Goal: Information Seeking & Learning: Find specific fact

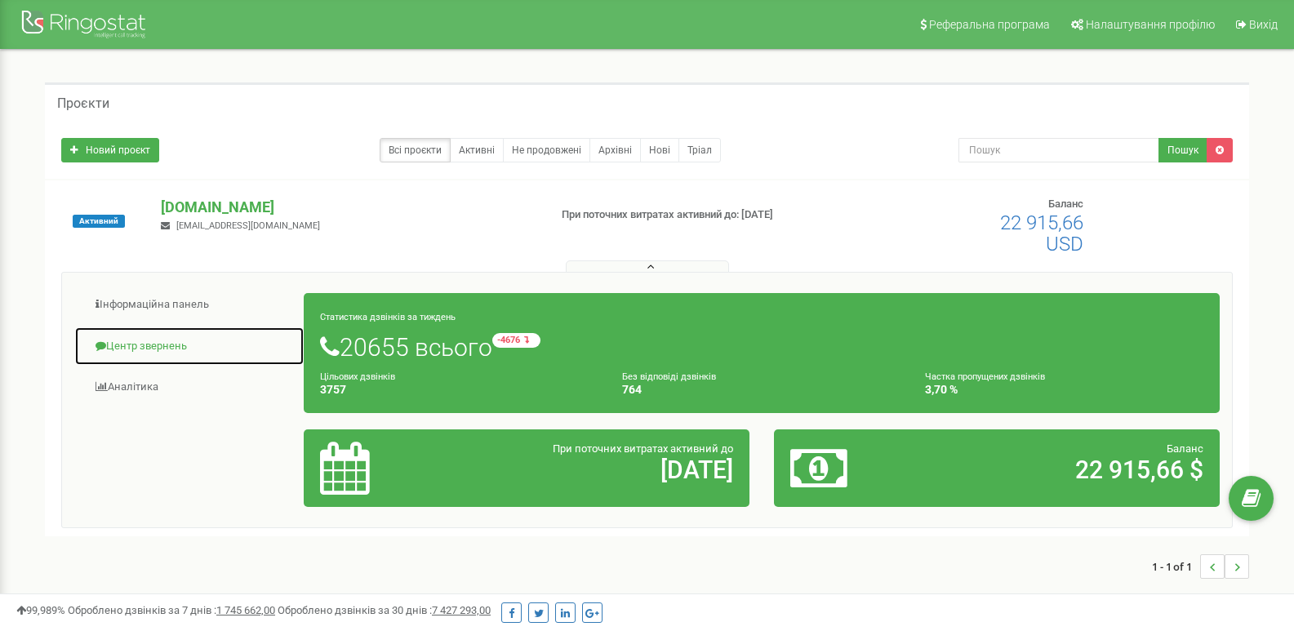
click at [119, 344] on link "Центр звернень" at bounding box center [189, 347] width 230 height 40
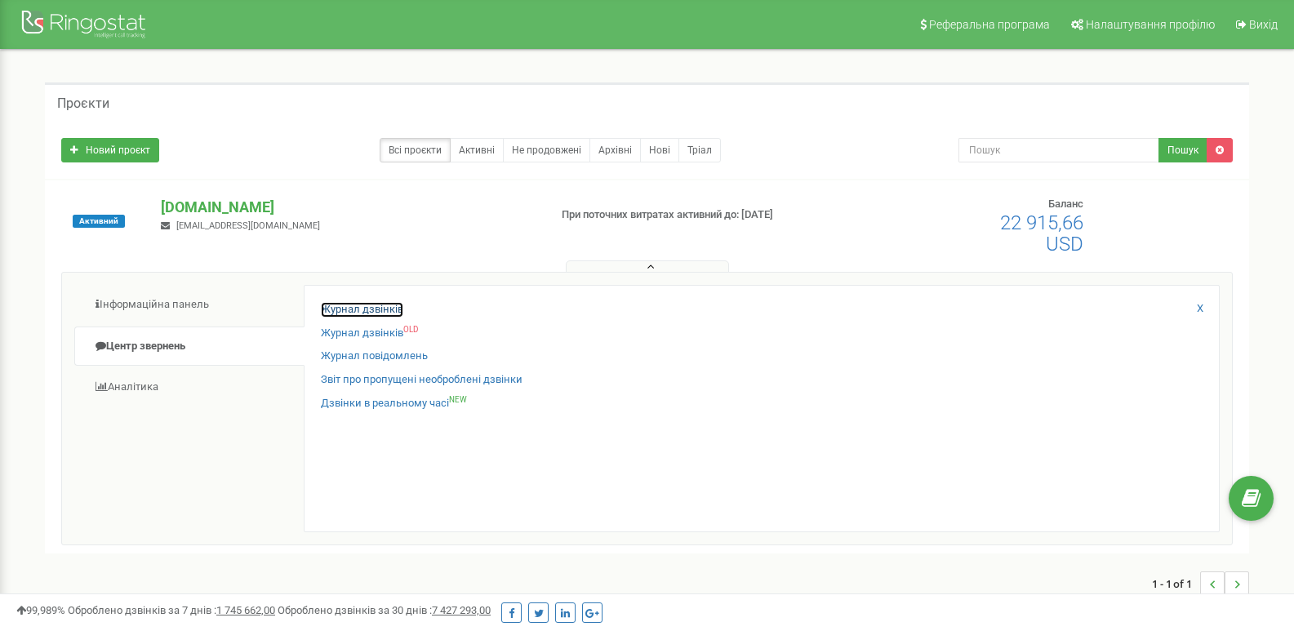
click at [361, 302] on link "Журнал дзвінків" at bounding box center [362, 310] width 82 height 16
click at [361, 304] on link "Журнал дзвінків" at bounding box center [362, 310] width 82 height 16
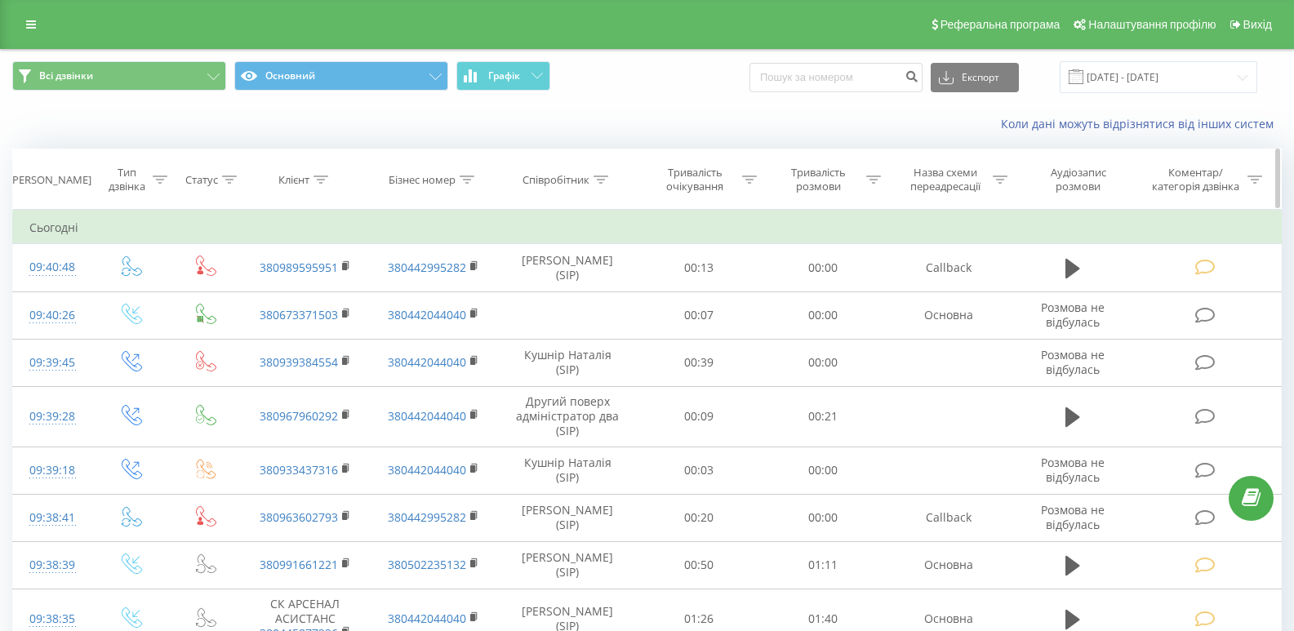
click at [606, 180] on icon at bounding box center [600, 179] width 15 height 8
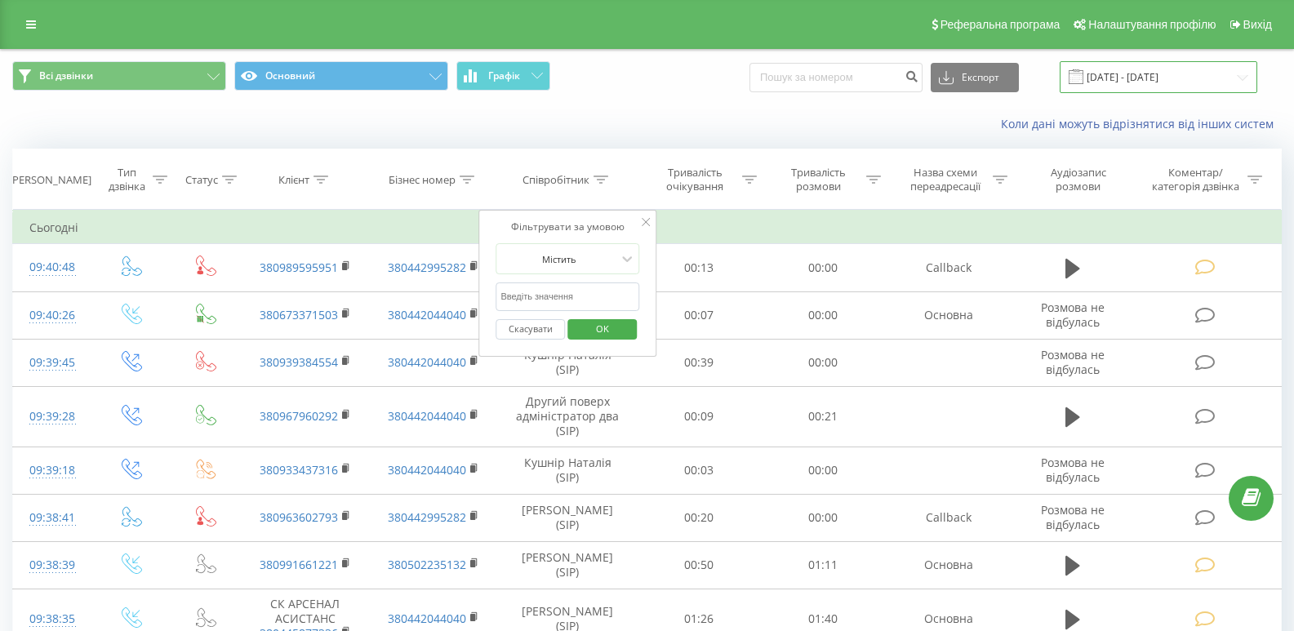
click at [1190, 85] on input "[DATE] - [DATE]" at bounding box center [1158, 77] width 198 height 32
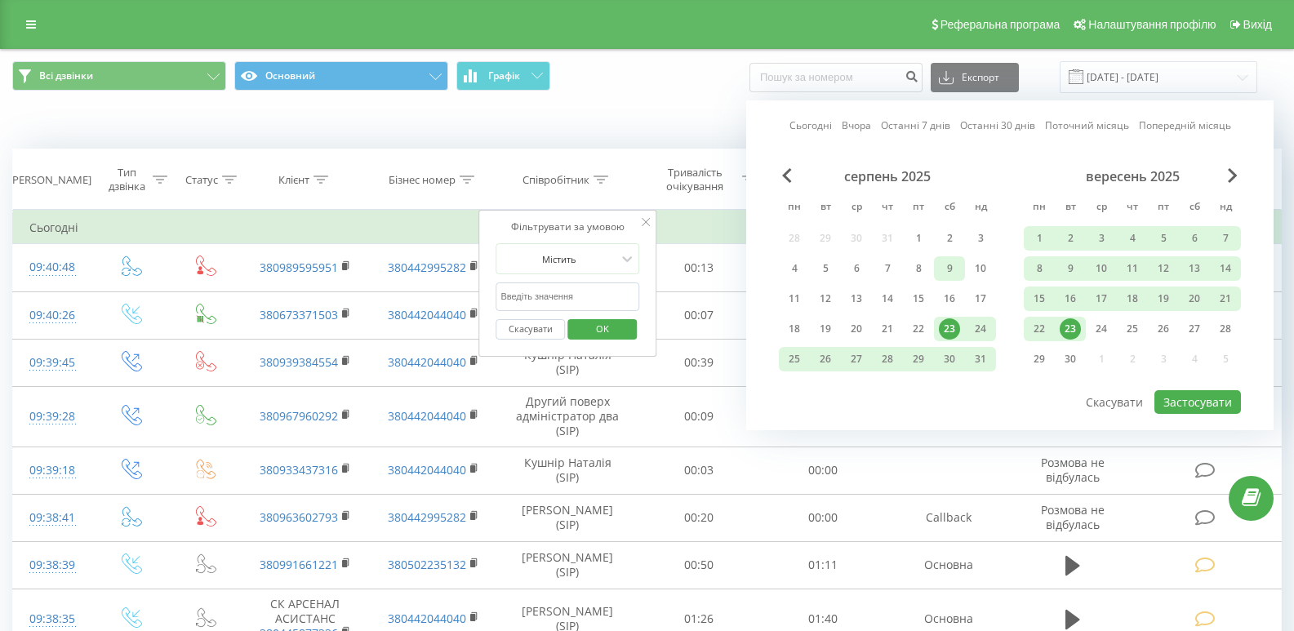
click at [939, 260] on div "9" at bounding box center [949, 268] width 21 height 21
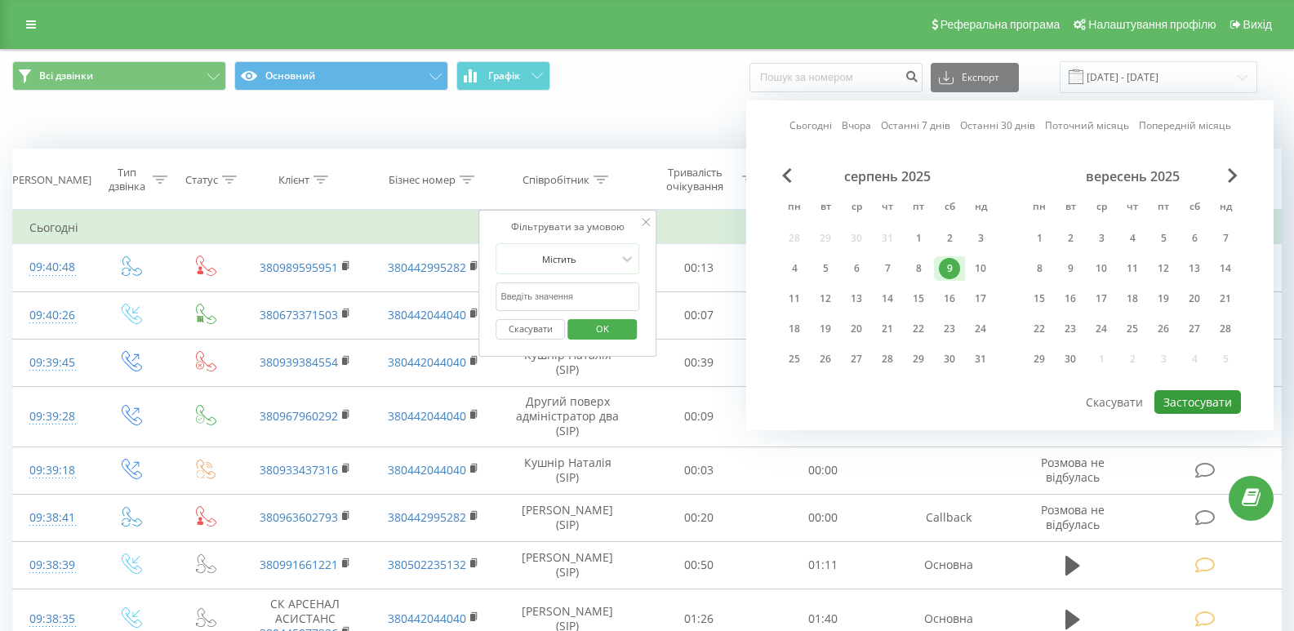
click at [1201, 406] on button "Застосувати" at bounding box center [1197, 402] width 87 height 24
type input "09.08.2025 - 09.08.2025"
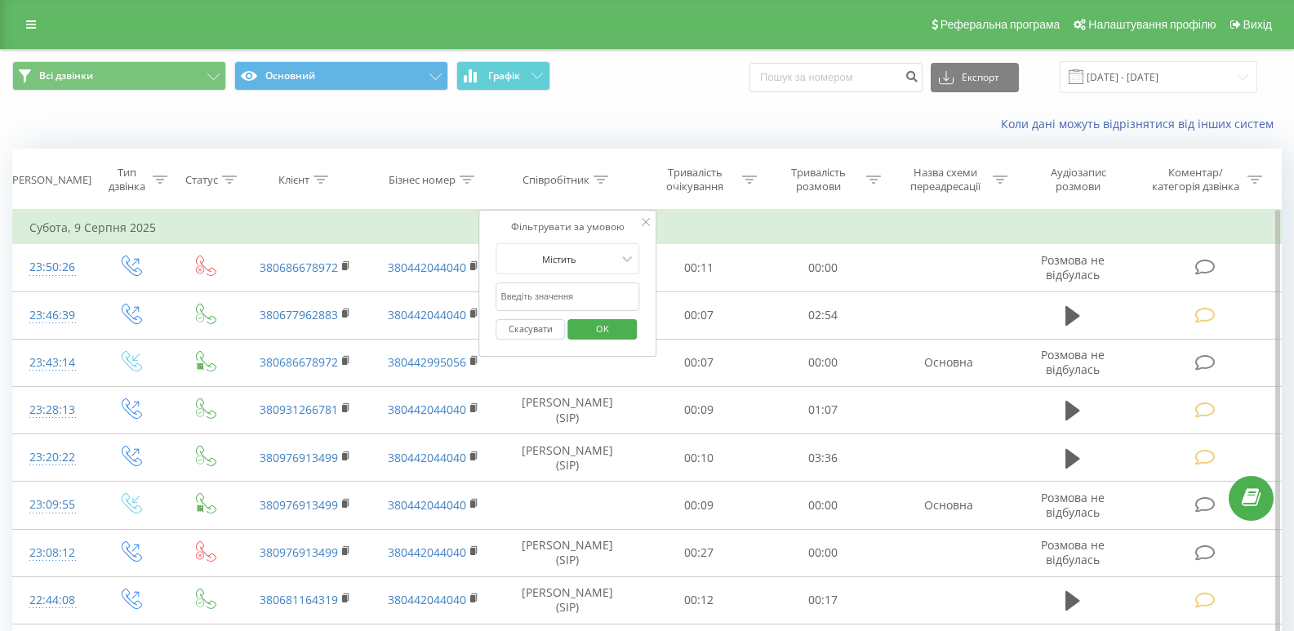
drag, startPoint x: 551, startPoint y: 282, endPoint x: 552, endPoint y: 290, distance: 8.2
click at [552, 288] on form "Містить Скасувати OK" at bounding box center [567, 295] width 144 height 104
click at [553, 295] on input "text" at bounding box center [567, 296] width 144 height 29
type input "гришка"
click button "OK" at bounding box center [601, 329] width 69 height 20
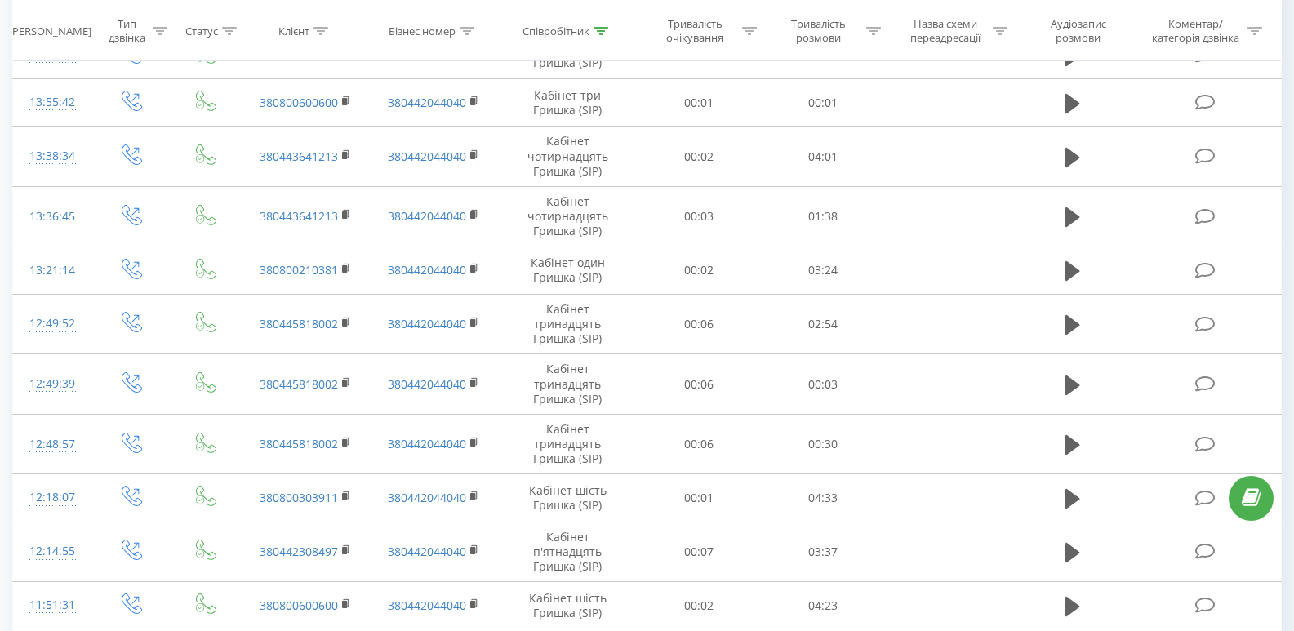
scroll to position [988, 0]
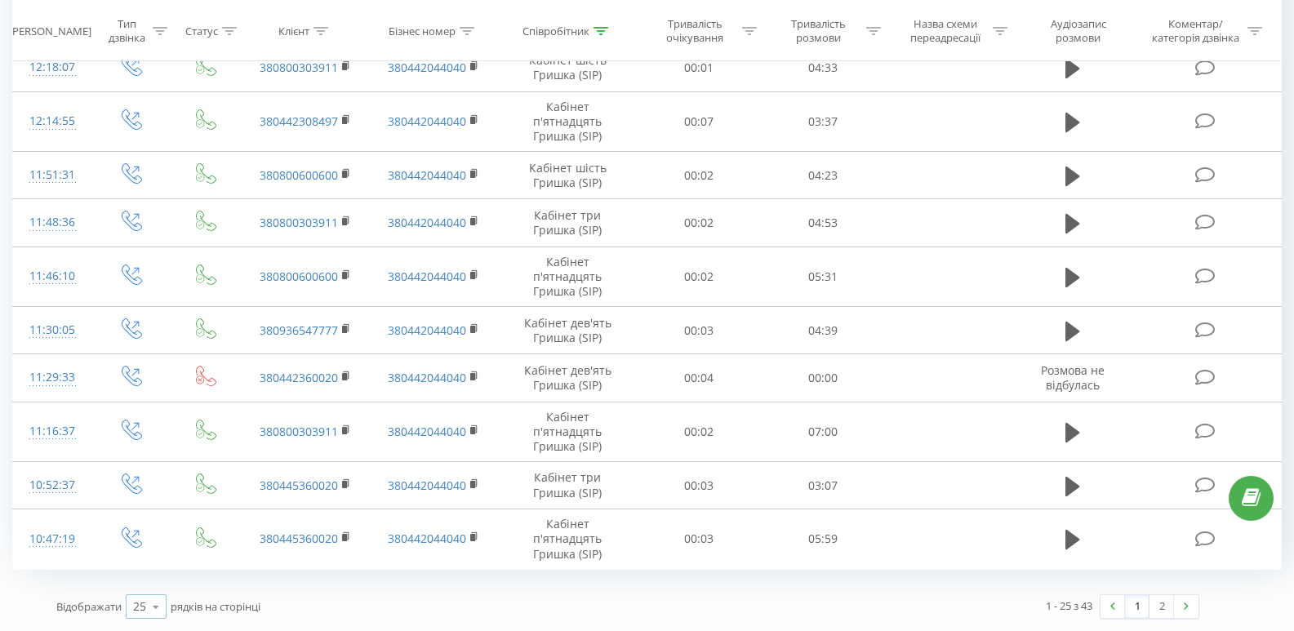
click at [151, 605] on icon at bounding box center [156, 607] width 24 height 32
click at [148, 589] on span "100" at bounding box center [143, 583] width 20 height 16
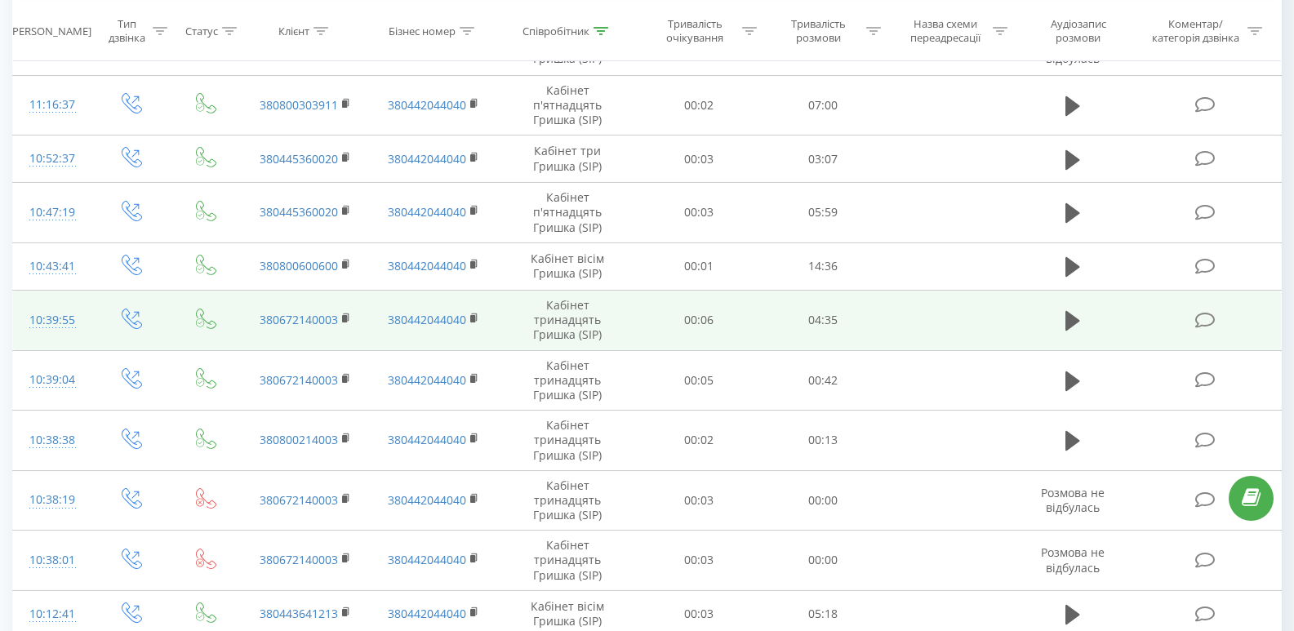
scroll to position [1233, 0]
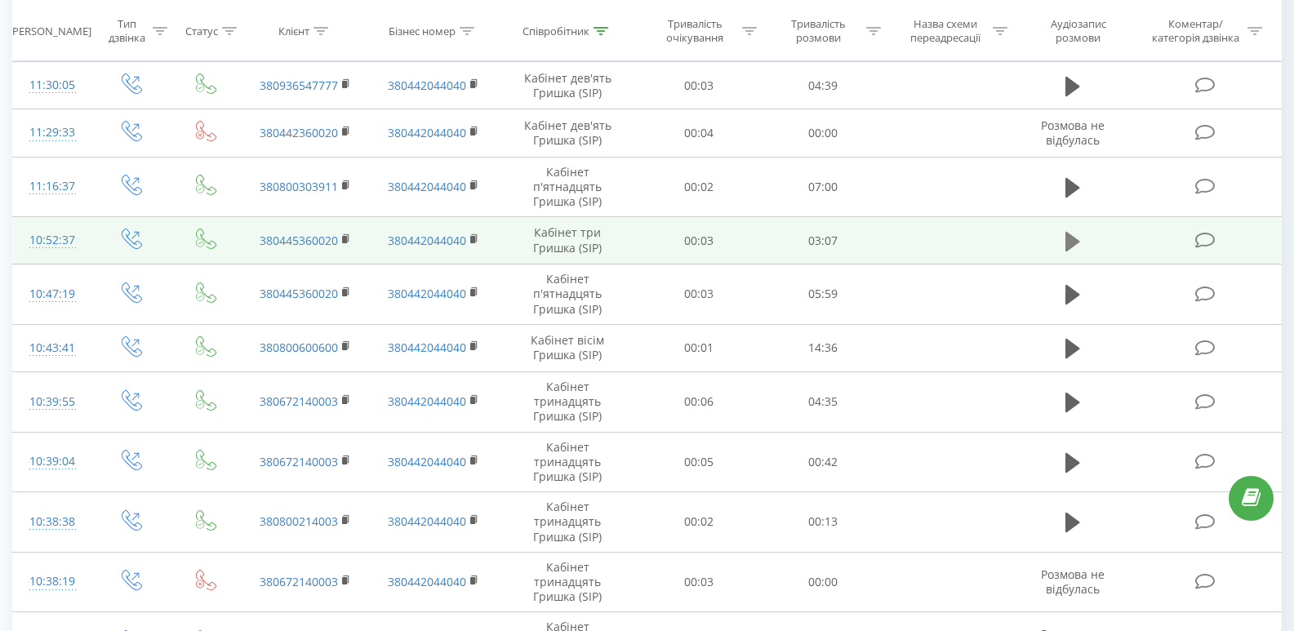
click at [1065, 244] on button at bounding box center [1072, 241] width 24 height 24
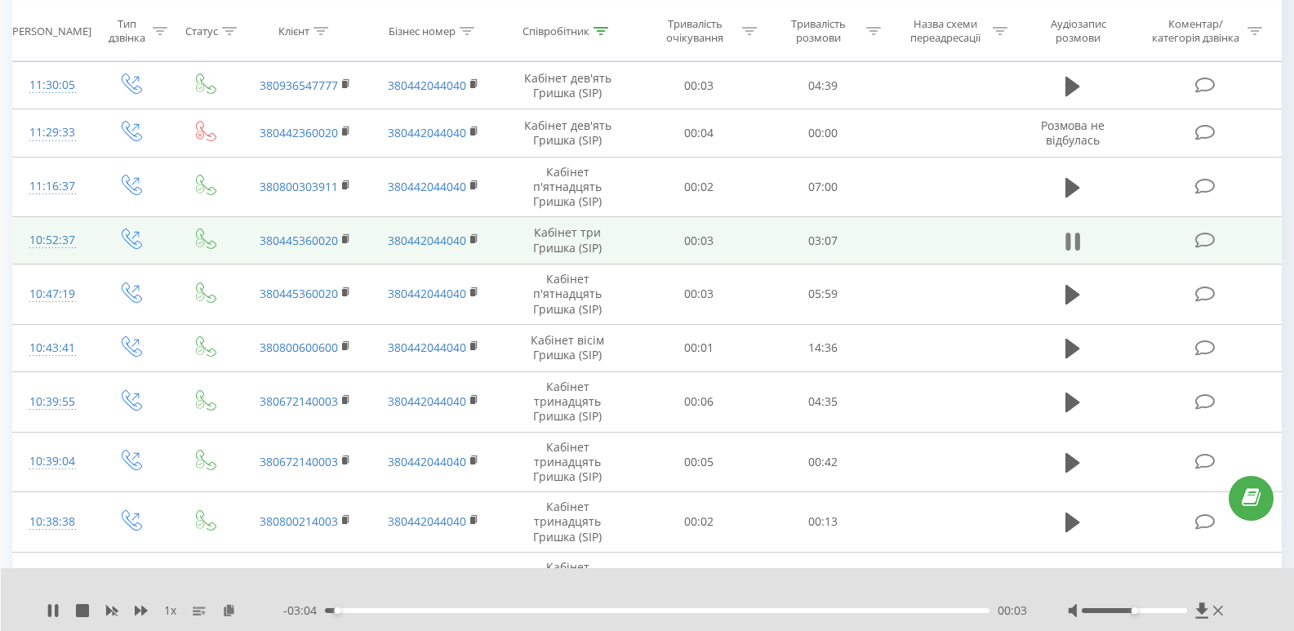
click at [1068, 234] on icon at bounding box center [1067, 242] width 5 height 18
click at [48, 610] on icon at bounding box center [53, 610] width 13 height 13
click at [1201, 613] on icon at bounding box center [1202, 610] width 12 height 16
click at [1205, 611] on icon at bounding box center [1202, 610] width 12 height 16
click at [235, 611] on icon at bounding box center [229, 609] width 14 height 11
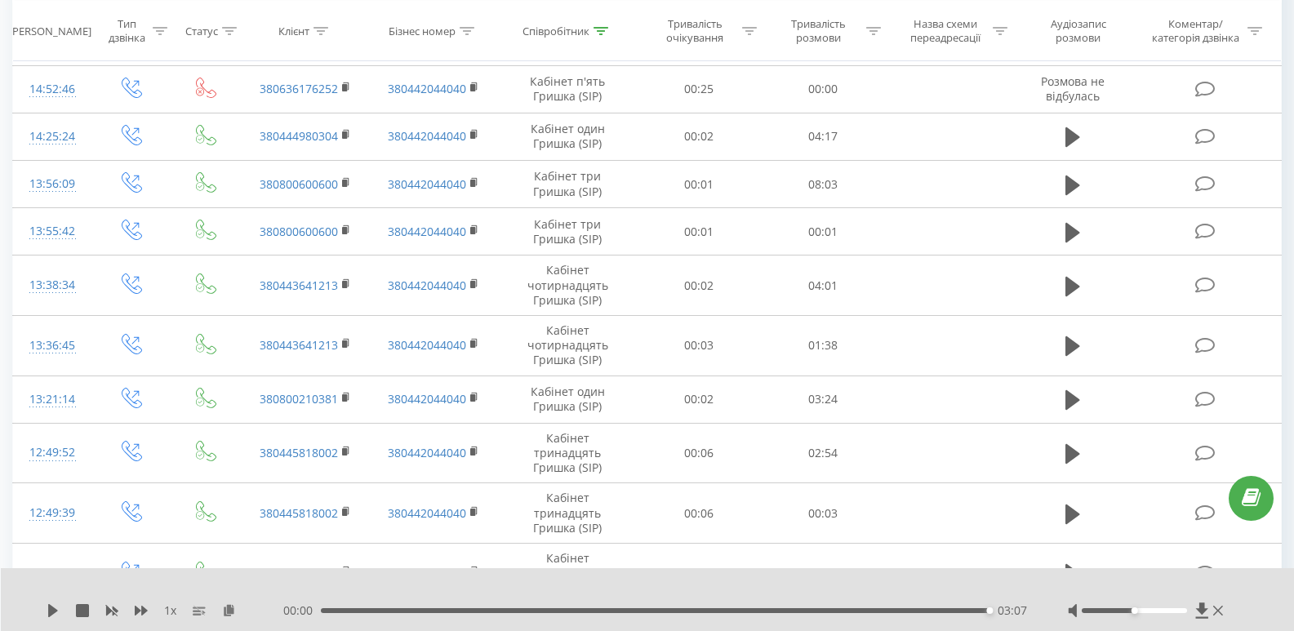
scroll to position [0, 0]
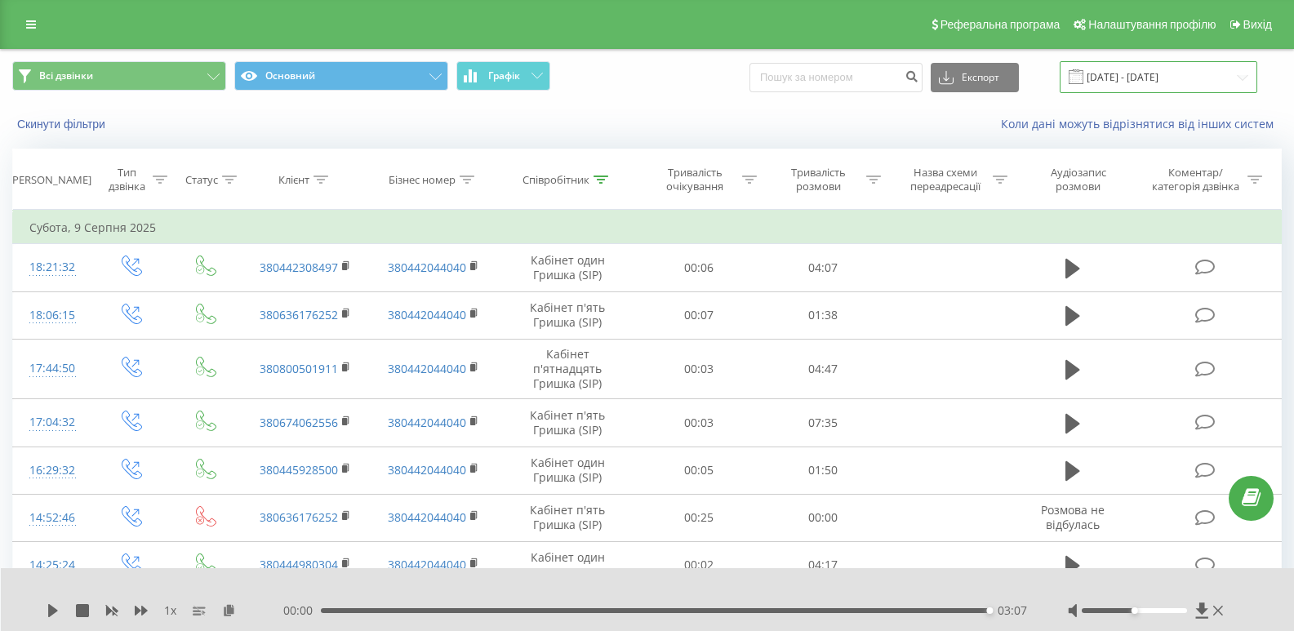
click at [1113, 65] on input "09.08.2025 - 09.08.2025" at bounding box center [1158, 77] width 198 height 32
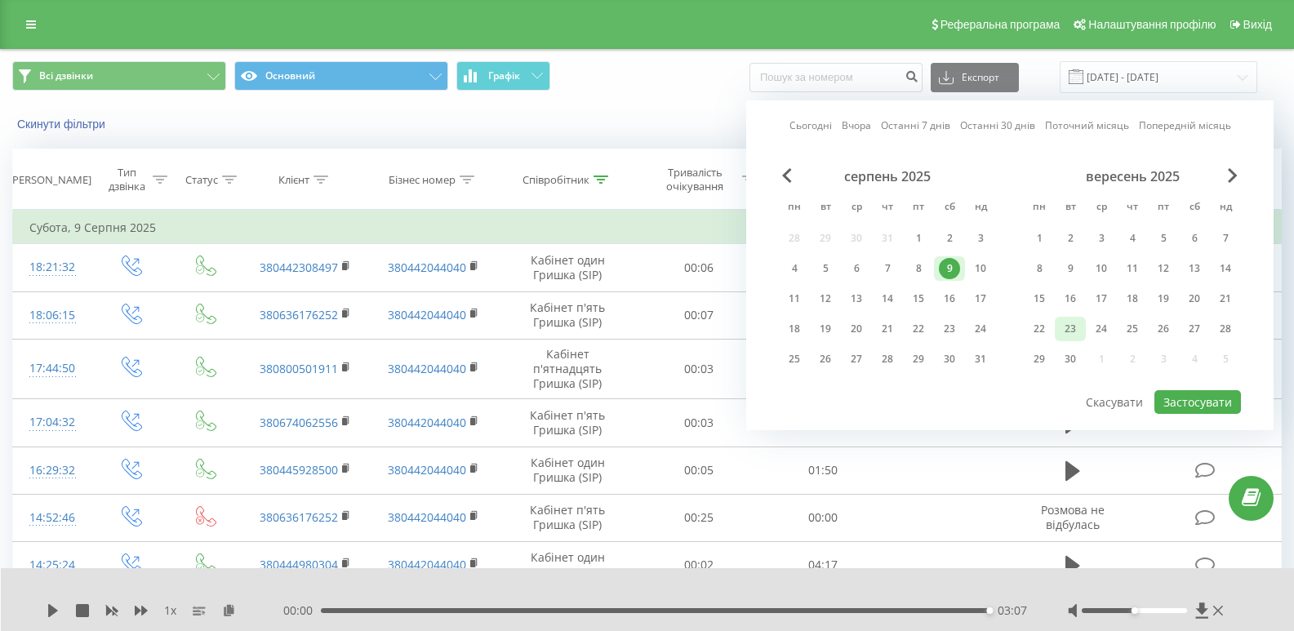
click at [1075, 329] on div "23" at bounding box center [1069, 328] width 21 height 21
click at [1212, 407] on button "Застосувати" at bounding box center [1197, 402] width 87 height 24
type input "23.09.2025 - 23.09.2025"
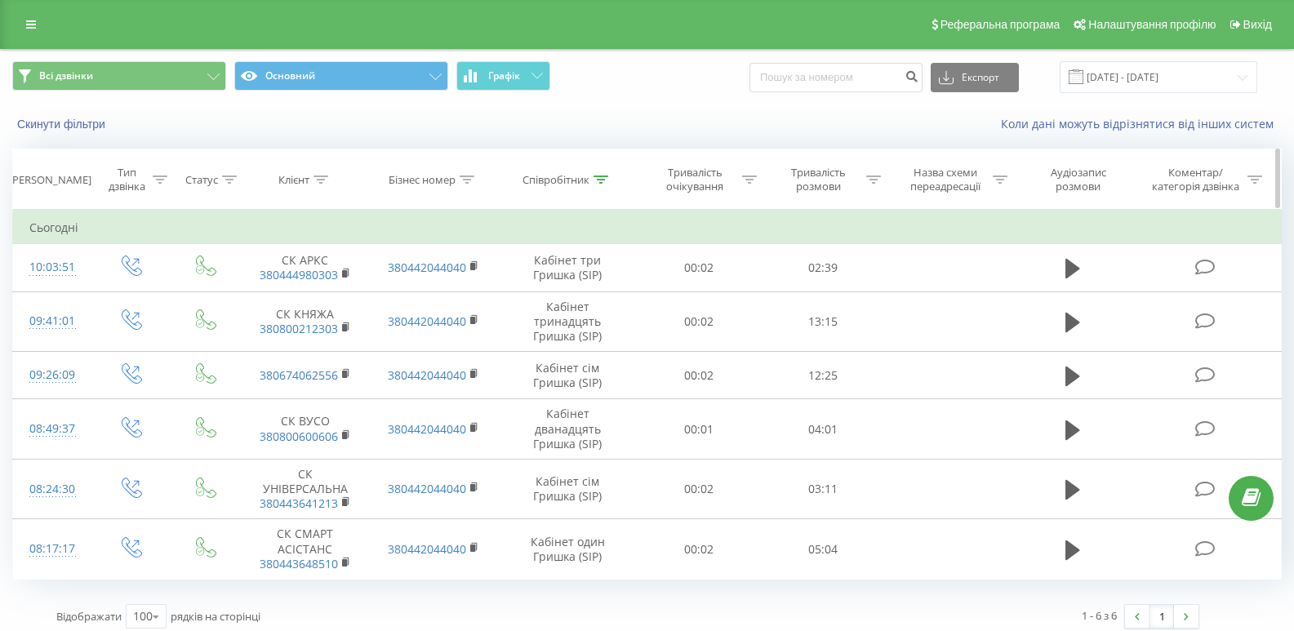
click at [603, 180] on icon at bounding box center [600, 179] width 15 height 8
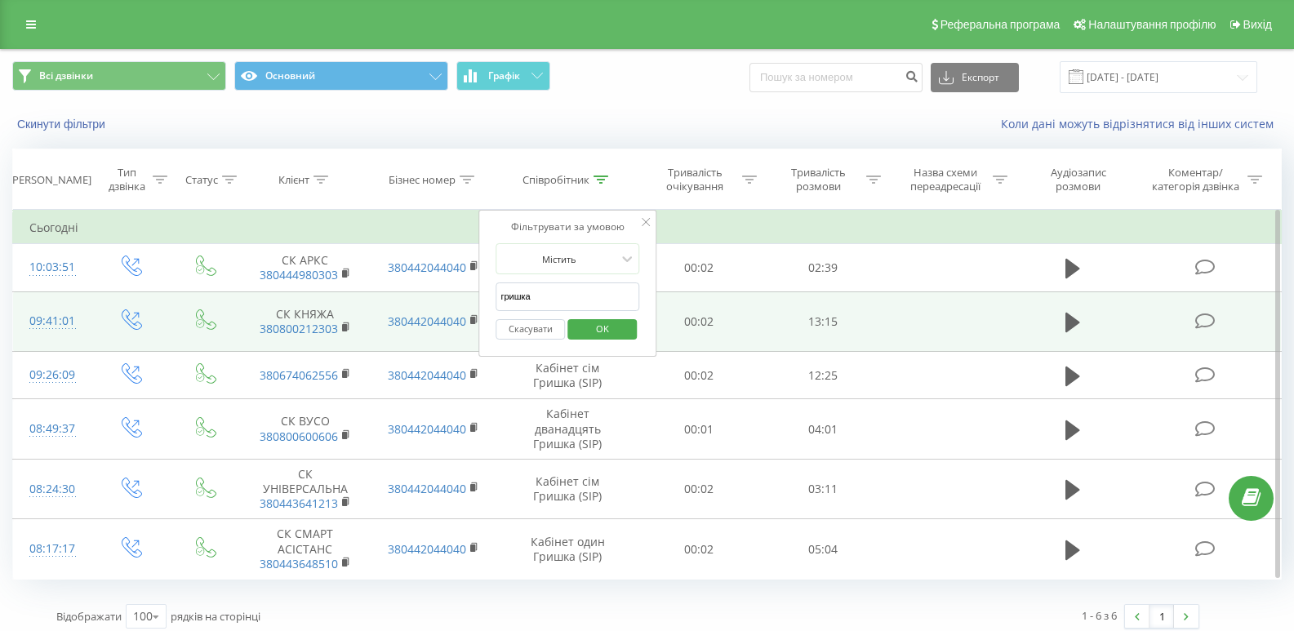
drag, startPoint x: 537, startPoint y: 300, endPoint x: 467, endPoint y: 296, distance: 70.3
click at [477, 298] on table "Фільтрувати за умовою Дорівнює Введіть значення Скасувати OK Фільтрувати за умо…" at bounding box center [646, 395] width 1269 height 370
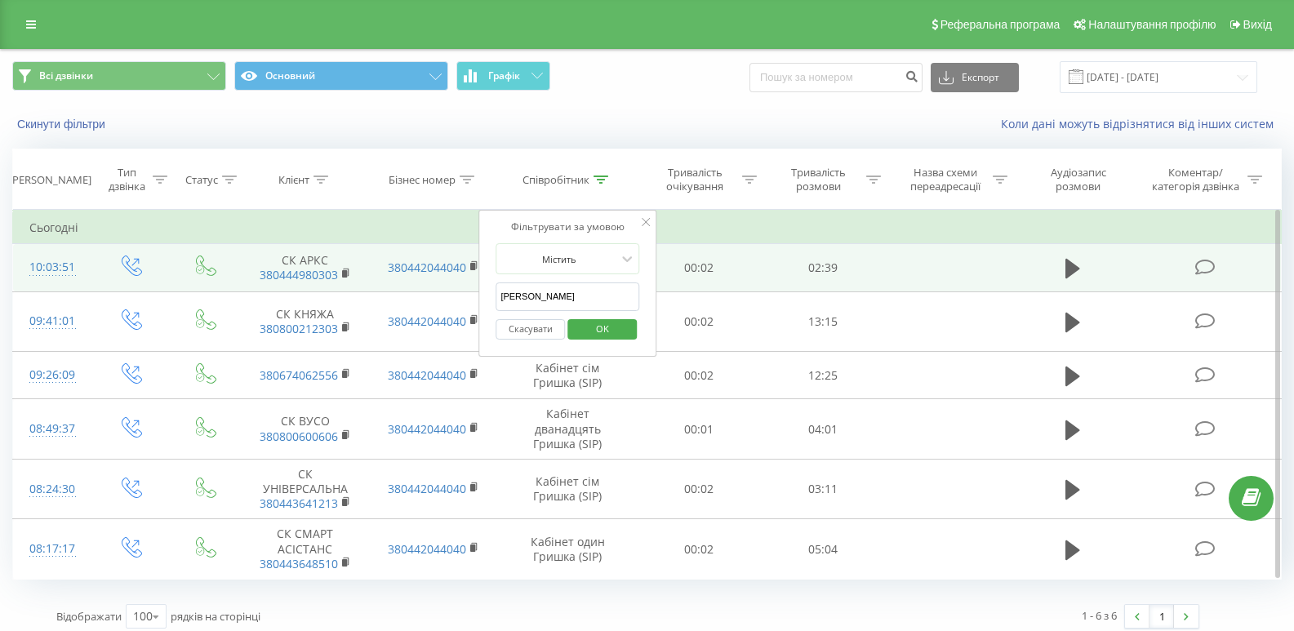
type input "стойчева"
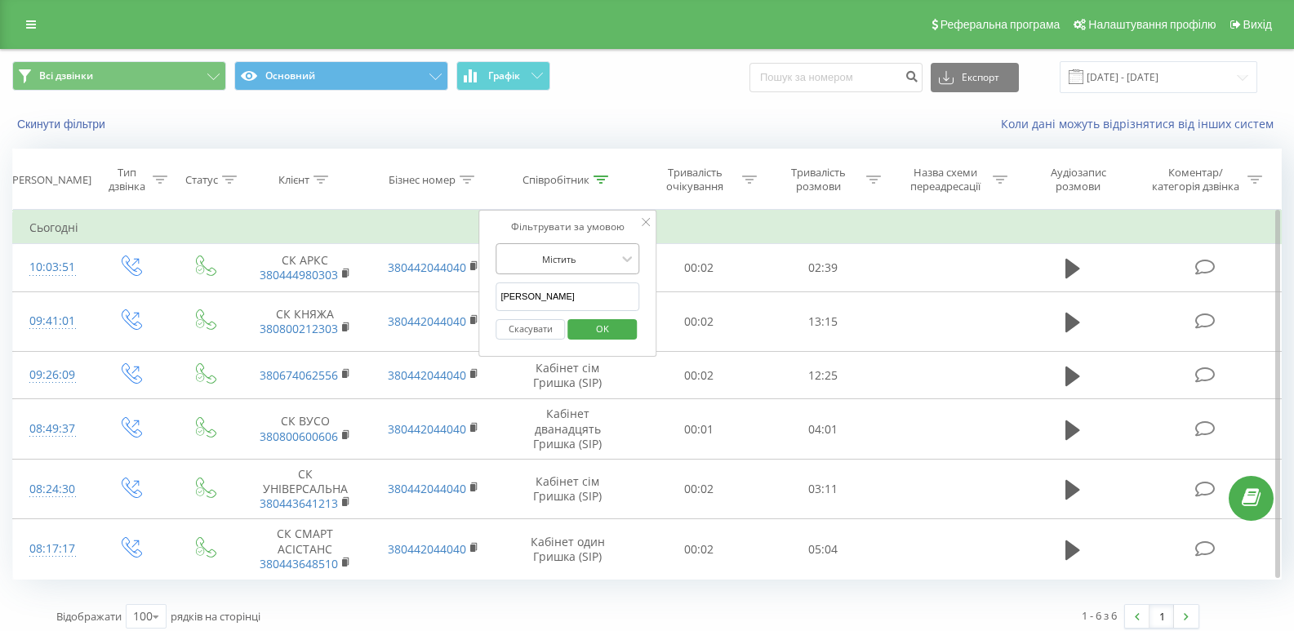
click button "OK" at bounding box center [601, 329] width 69 height 20
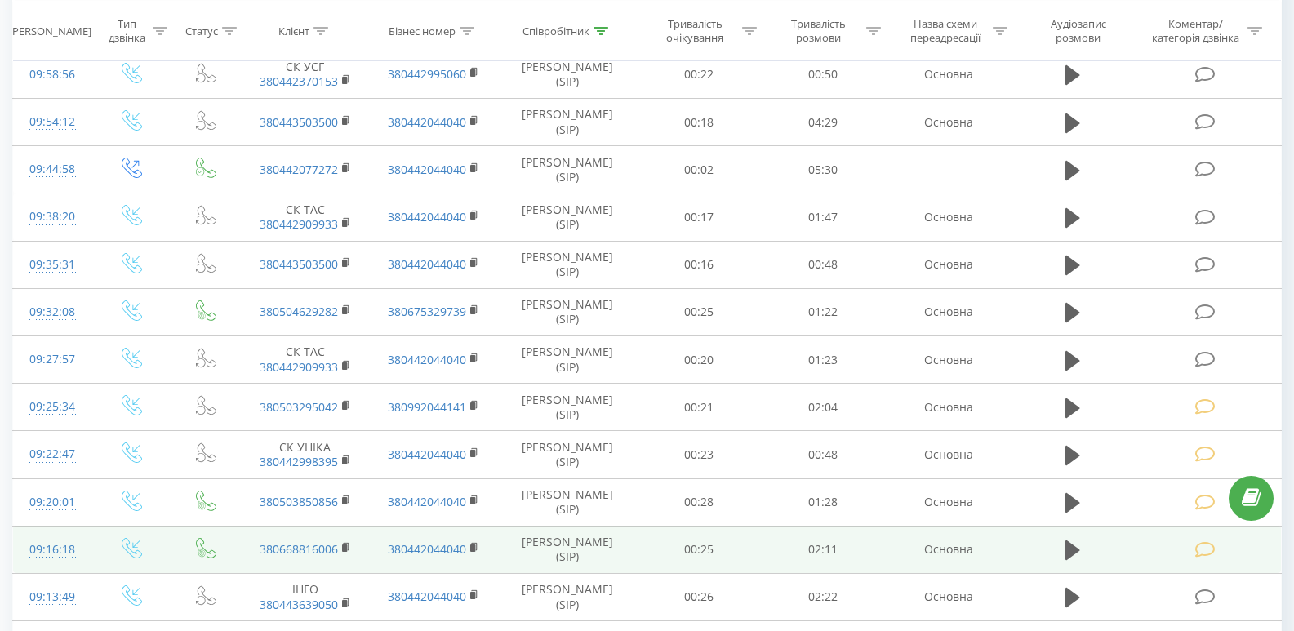
scroll to position [327, 0]
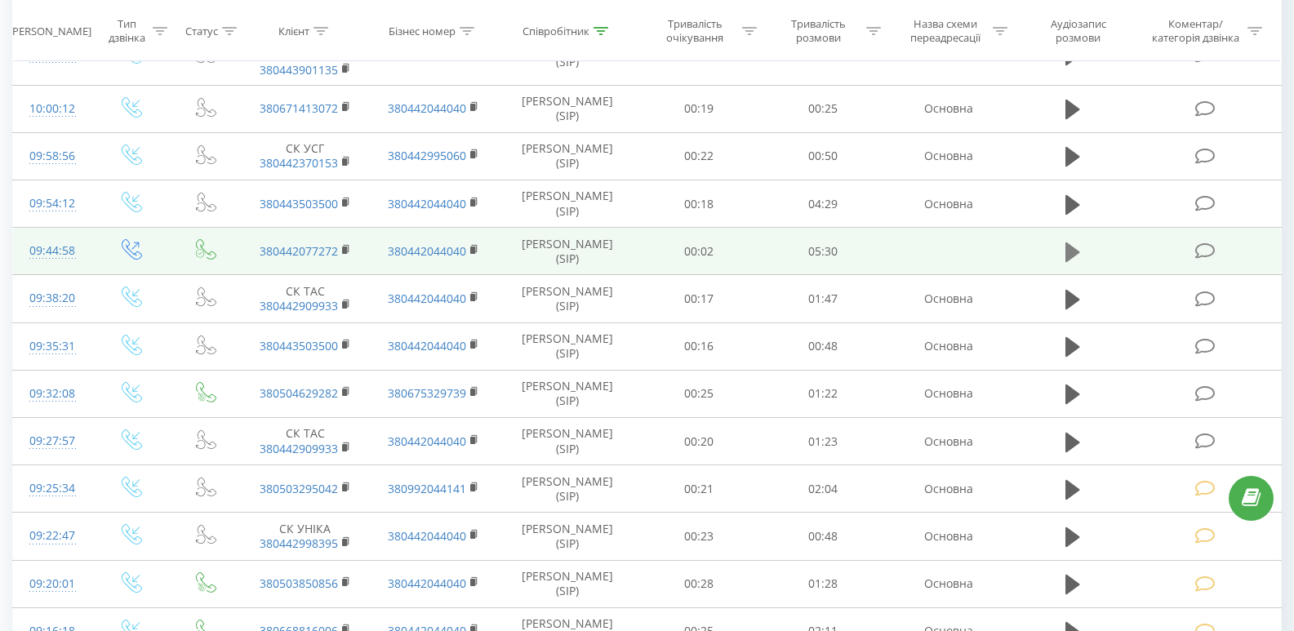
click at [1067, 246] on icon at bounding box center [1072, 252] width 15 height 20
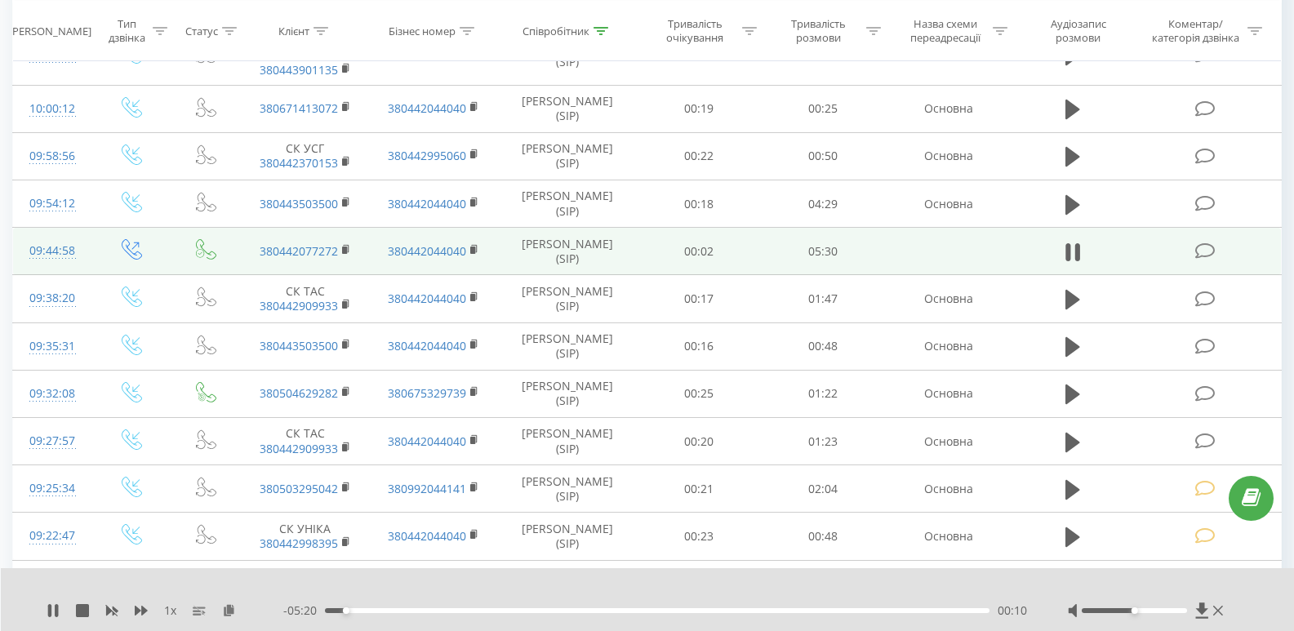
click at [362, 616] on div "- 05:20 00:10 00:10" at bounding box center [655, 610] width 744 height 16
click at [357, 610] on div "00:16" at bounding box center [657, 610] width 664 height 5
click at [375, 610] on div "00:17" at bounding box center [657, 610] width 664 height 5
click at [387, 611] on div "00:26" at bounding box center [657, 610] width 664 height 5
click at [409, 610] on div "00:32" at bounding box center [657, 610] width 664 height 5
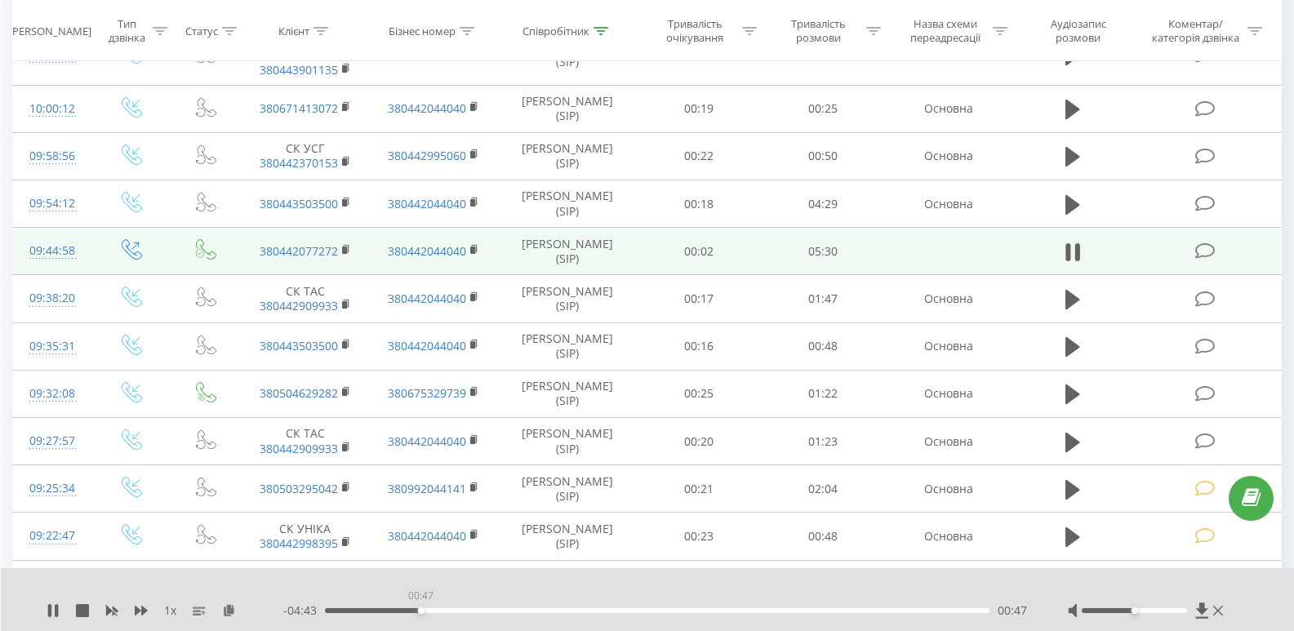
click at [420, 608] on div "00:47" at bounding box center [657, 610] width 664 height 5
click at [432, 608] on div "00:48" at bounding box center [657, 610] width 664 height 5
click at [443, 611] on div "00:59" at bounding box center [657, 610] width 664 height 5
click at [458, 606] on div "- 04:31 01:00 01:00" at bounding box center [655, 610] width 744 height 16
click at [464, 609] on div "01:08" at bounding box center [657, 610] width 664 height 5
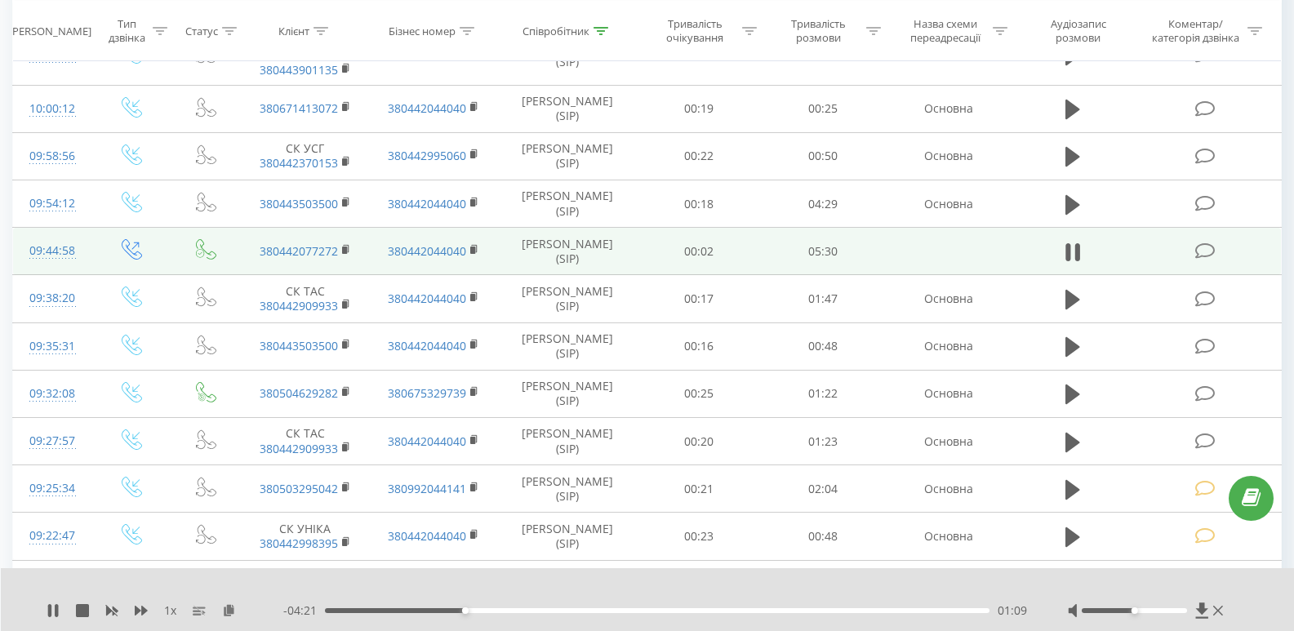
click at [478, 611] on div "01:09" at bounding box center [657, 610] width 664 height 5
click at [575, 616] on div "- 03:32 01:58 01:58" at bounding box center [655, 610] width 744 height 16
click at [582, 607] on div "- 03:32 01:59 01:59" at bounding box center [655, 610] width 744 height 16
click at [583, 613] on div "- 03:31 02:00 02:00" at bounding box center [655, 610] width 744 height 16
click at [584, 608] on div "02:00" at bounding box center [657, 610] width 664 height 5
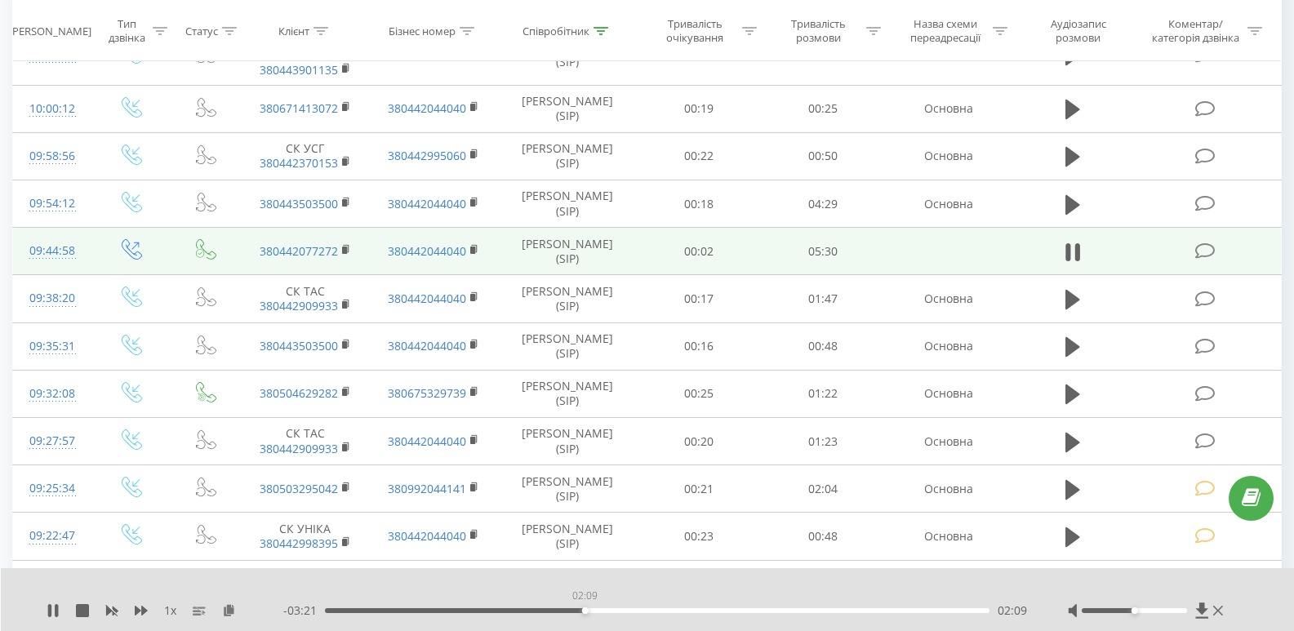
click at [584, 608] on div "02:09" at bounding box center [585, 610] width 7 height 7
click at [575, 608] on div "02:10" at bounding box center [657, 610] width 664 height 5
click at [660, 610] on div "02:42" at bounding box center [657, 610] width 664 height 5
click at [671, 611] on div "02:52" at bounding box center [657, 610] width 664 height 5
click at [697, 612] on div "03:05" at bounding box center [657, 610] width 664 height 5
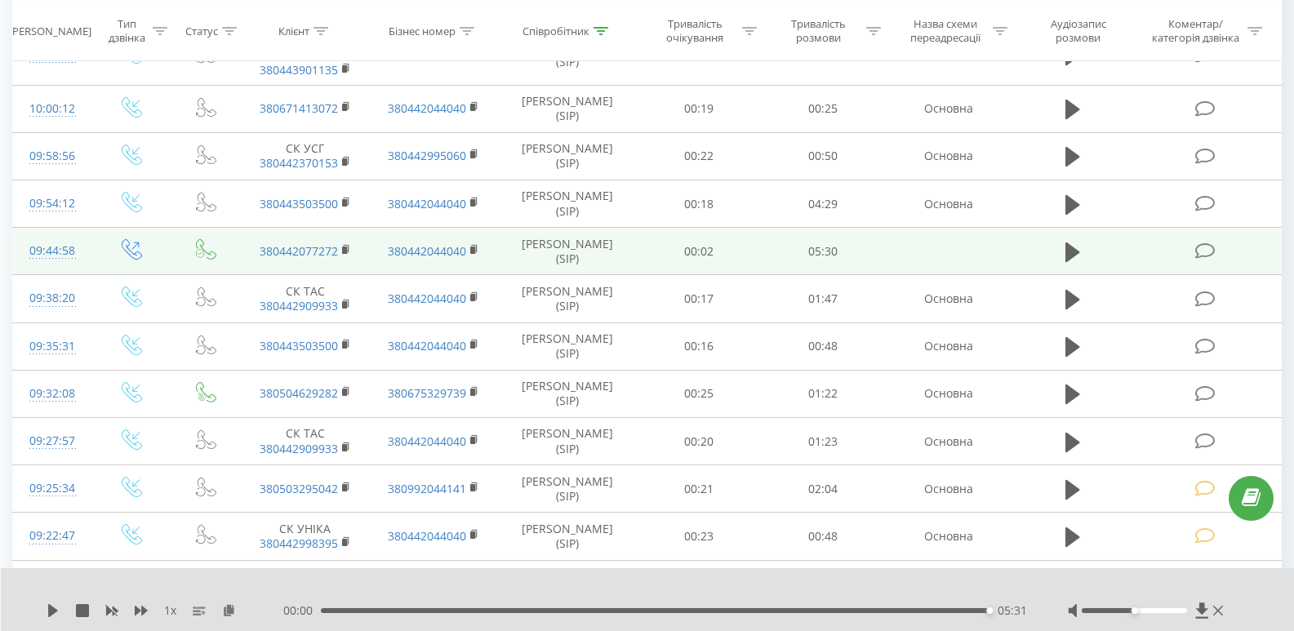
click at [940, 597] on div at bounding box center [637, 589] width 944 height 18
click at [55, 612] on icon at bounding box center [53, 610] width 10 height 13
